Goal: Navigation & Orientation: Find specific page/section

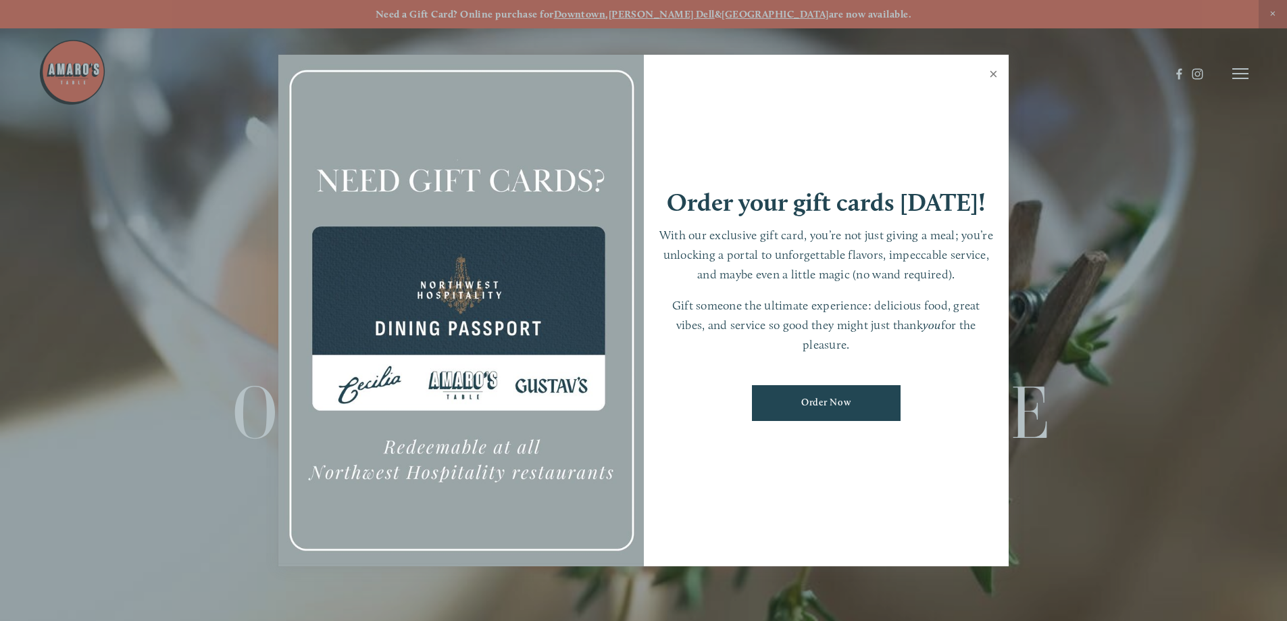
click at [992, 77] on link "Close" at bounding box center [993, 76] width 26 height 38
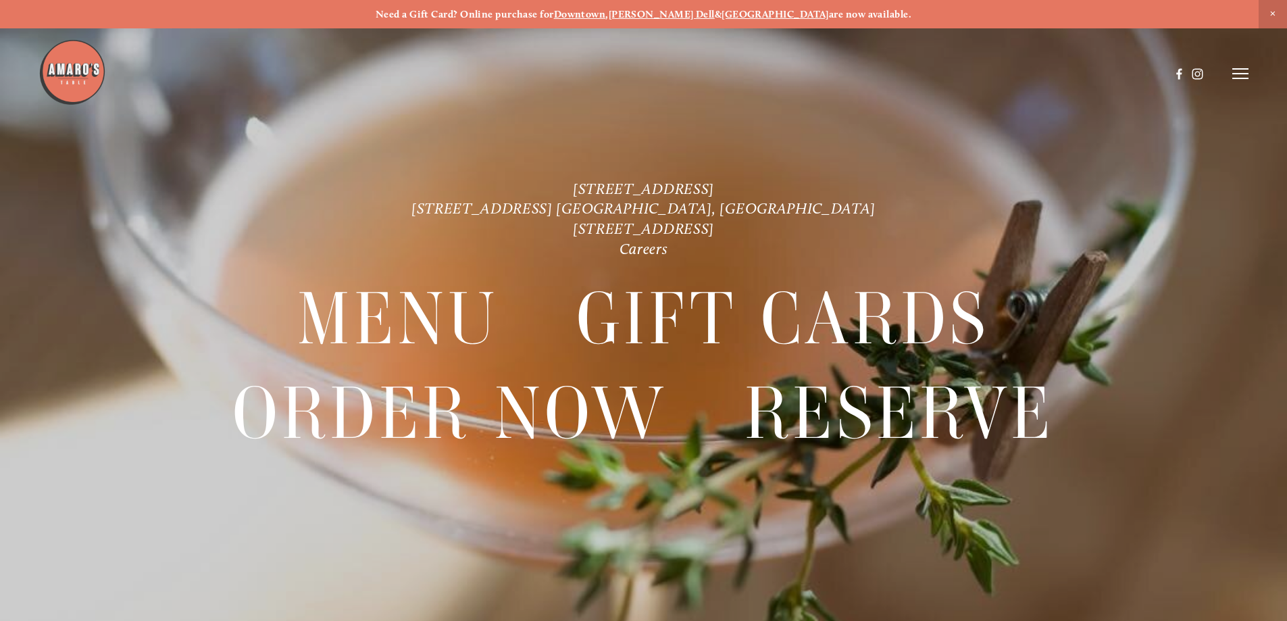
click at [1242, 77] on icon at bounding box center [1240, 74] width 16 height 12
click at [959, 78] on span "Menu" at bounding box center [957, 73] width 28 height 13
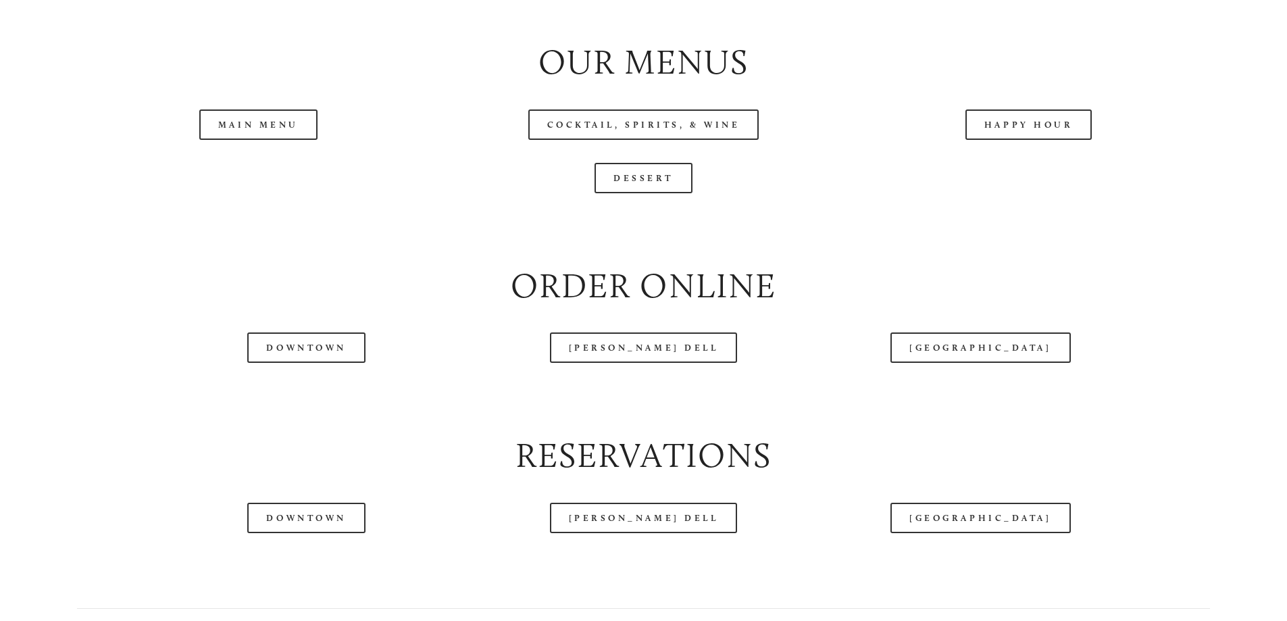
scroll to position [1621, 0]
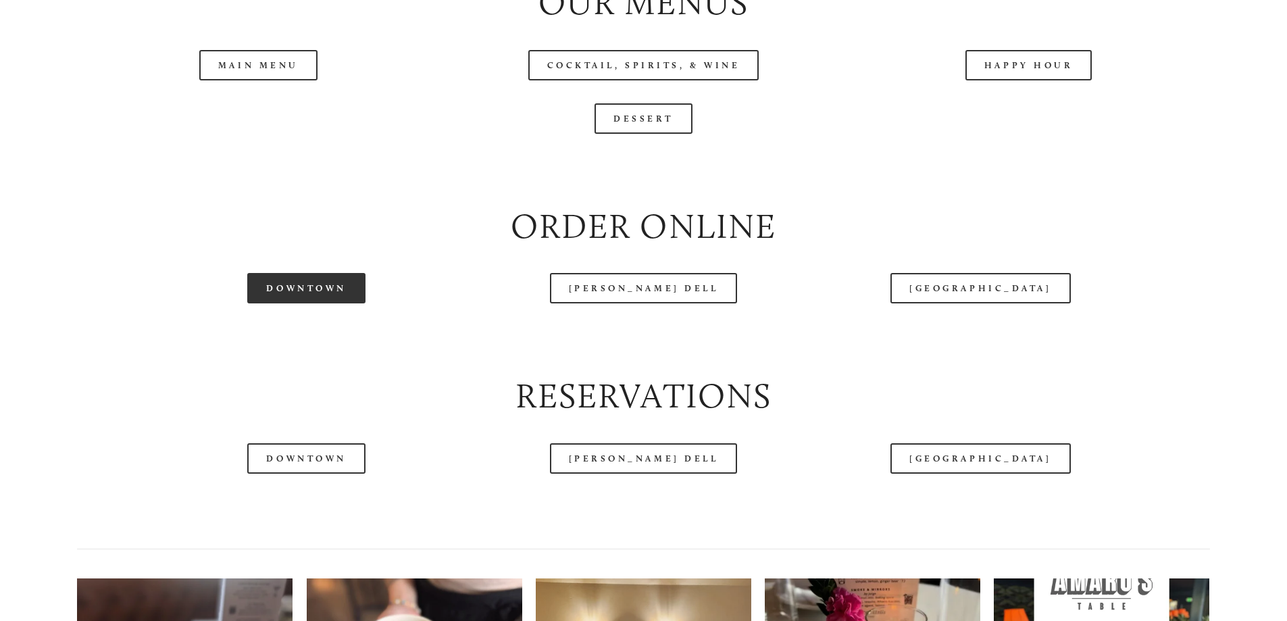
click at [316, 303] on link "Downtown" at bounding box center [306, 288] width 118 height 30
click at [326, 303] on link "Downtown" at bounding box center [306, 288] width 118 height 30
